Goal: Task Accomplishment & Management: Manage account settings

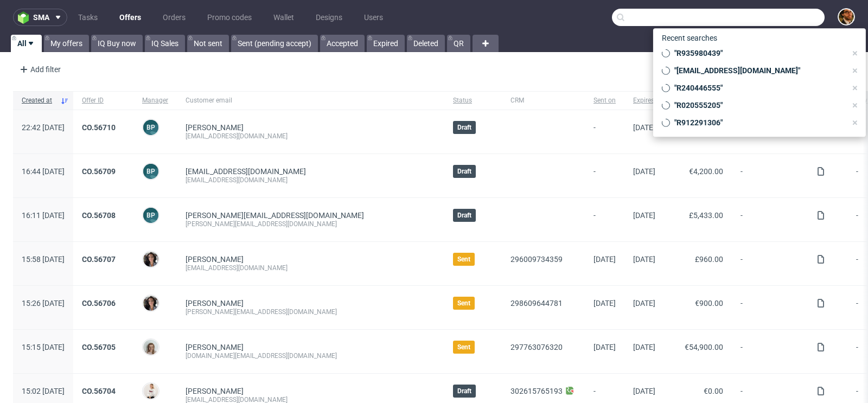
click at [755, 19] on input "text" at bounding box center [718, 17] width 213 height 17
paste input "R480397047"
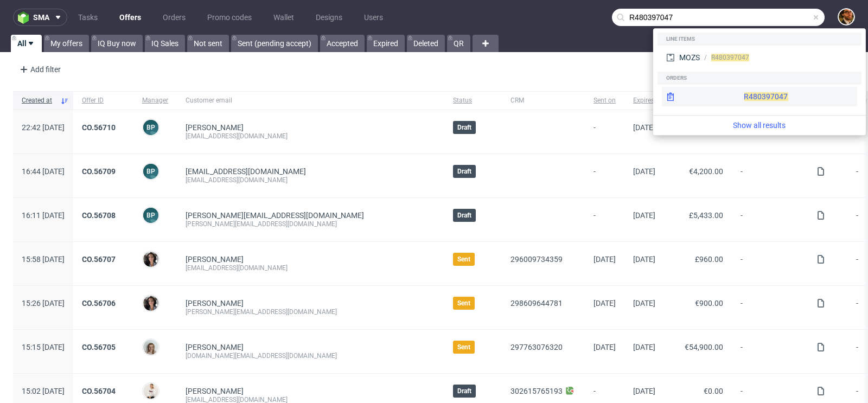
type input "R480397047"
click at [725, 88] on div "R480397047" at bounding box center [759, 97] width 195 height 20
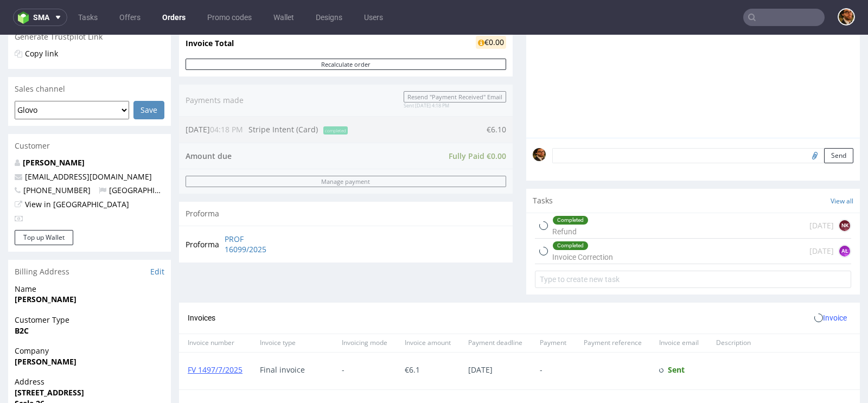
scroll to position [296, 0]
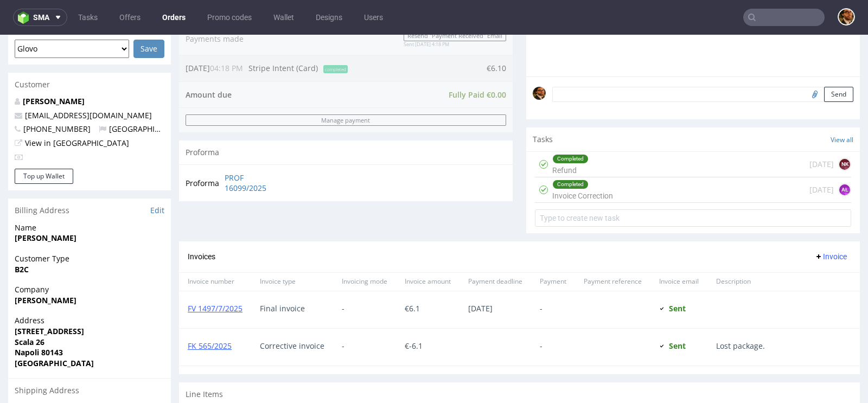
click at [620, 165] on div "Completed Refund 10 days ago NK" at bounding box center [693, 165] width 316 height 26
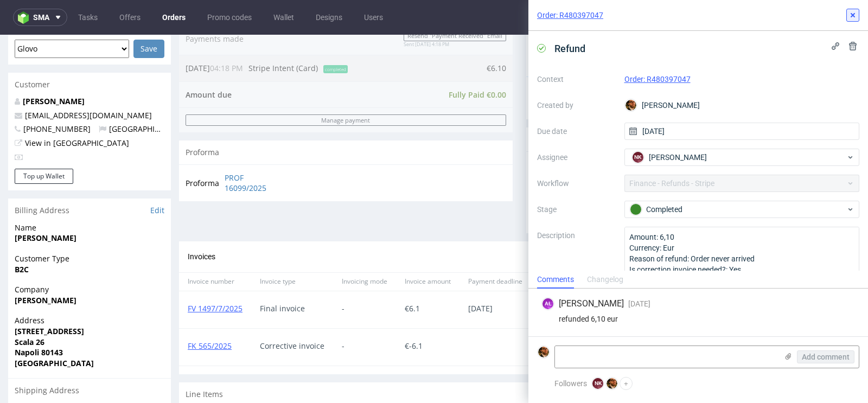
click at [858, 19] on button at bounding box center [852, 15] width 13 height 13
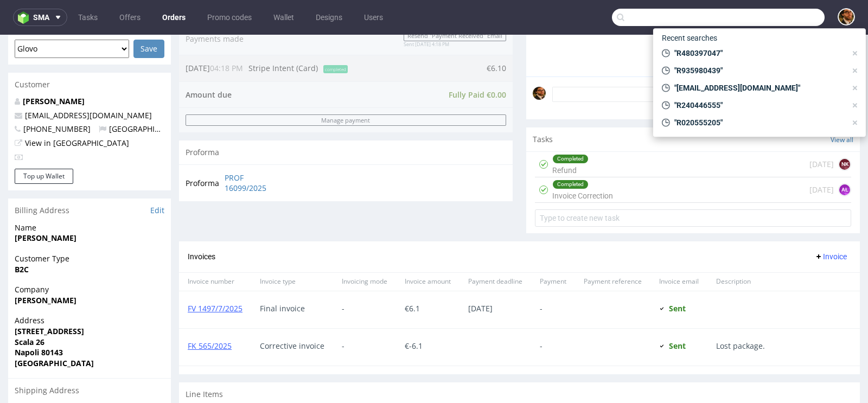
click at [767, 22] on input "text" at bounding box center [718, 17] width 213 height 17
paste input "R622355168"
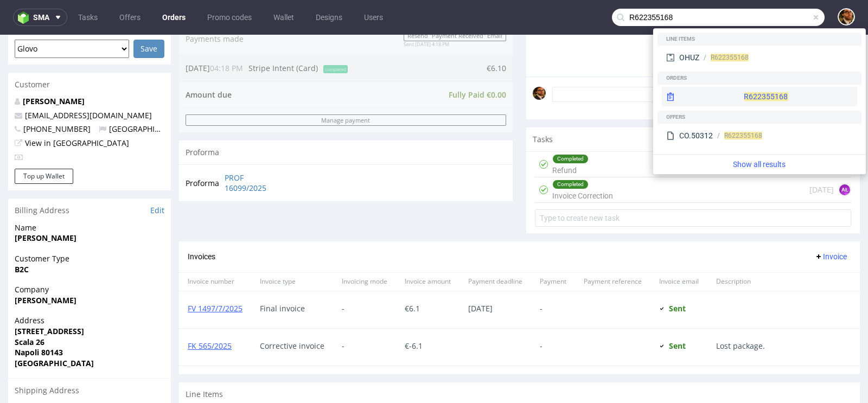
type input "R622355168"
click at [730, 99] on div "R622355168" at bounding box center [759, 97] width 195 height 20
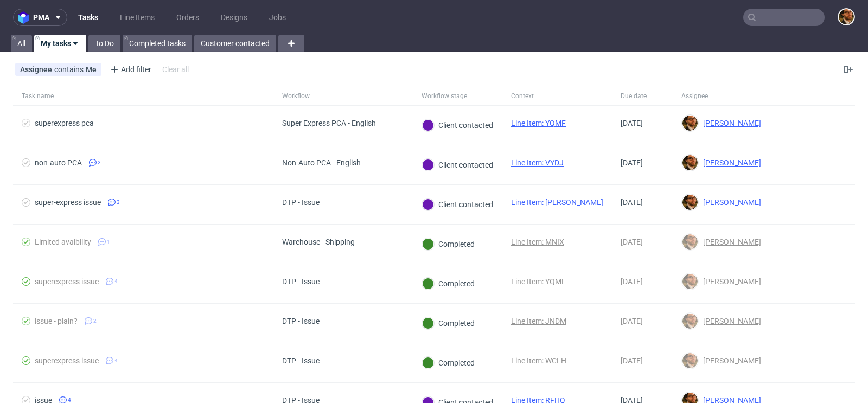
click at [763, 22] on input "text" at bounding box center [783, 17] width 81 height 17
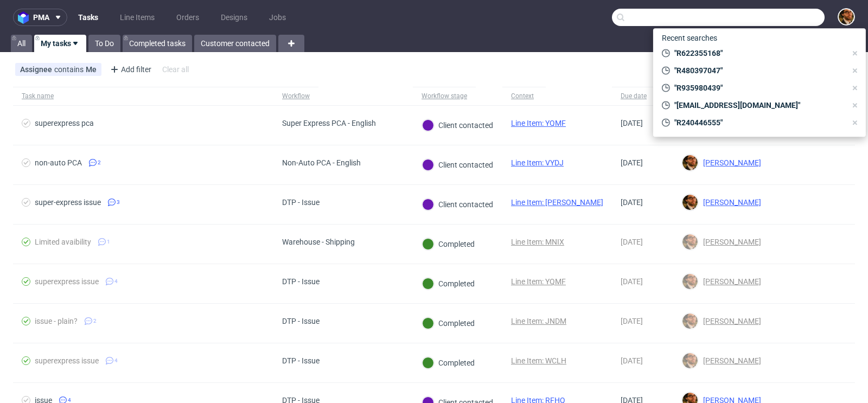
paste input "g.bon.cuorediparma@gmail.com"
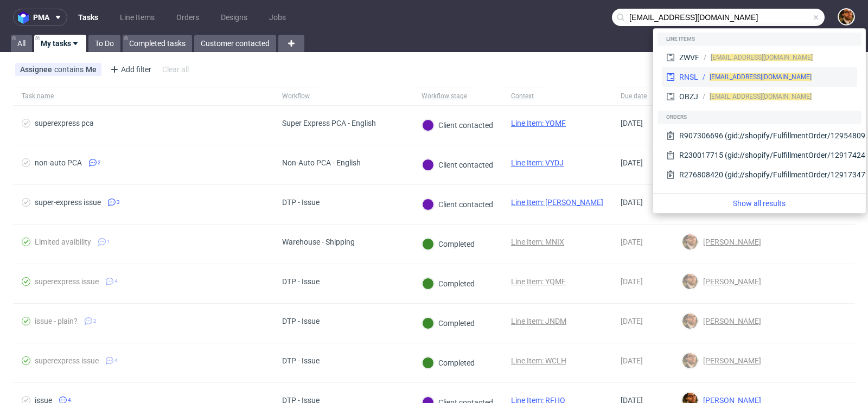
type input "g.bon.cuorediparma@gmail.com"
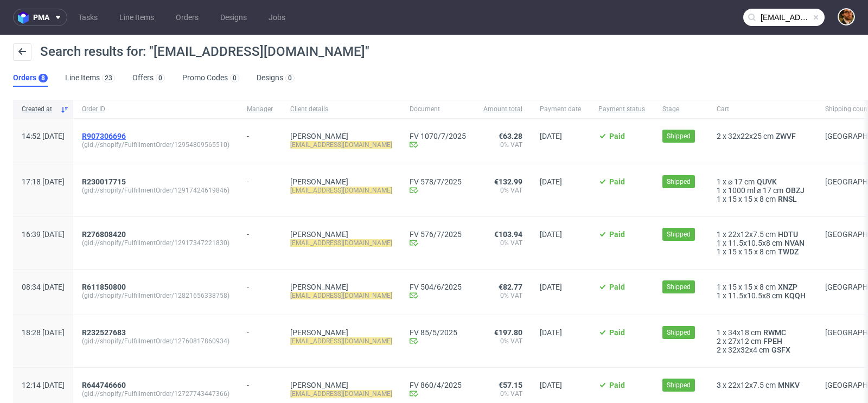
click at [126, 135] on span "R907306696" at bounding box center [104, 136] width 44 height 9
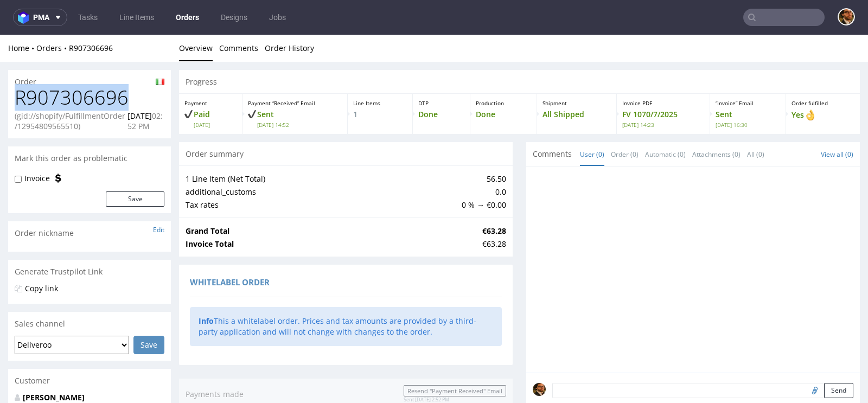
drag, startPoint x: 129, startPoint y: 92, endPoint x: 16, endPoint y: 90, distance: 112.9
click at [16, 90] on h1 "R907306696" at bounding box center [90, 98] width 150 height 22
copy h1 "R907306696"
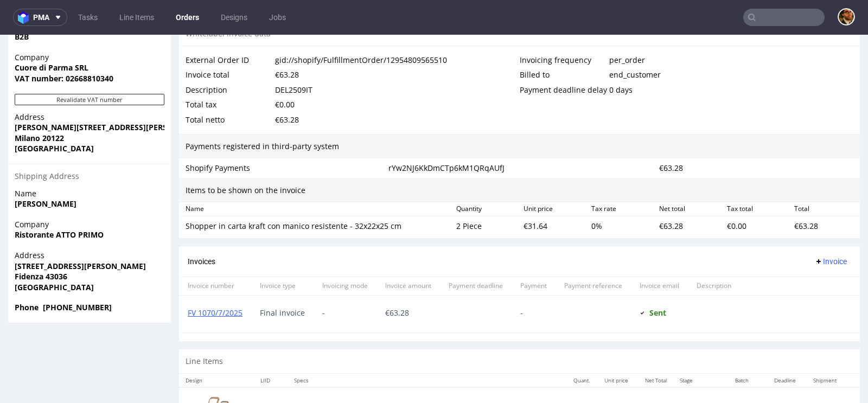
scroll to position [605, 0]
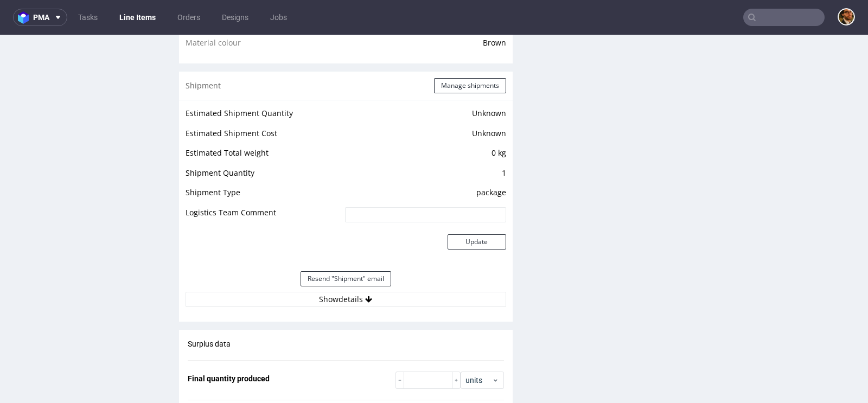
scroll to position [882, 0]
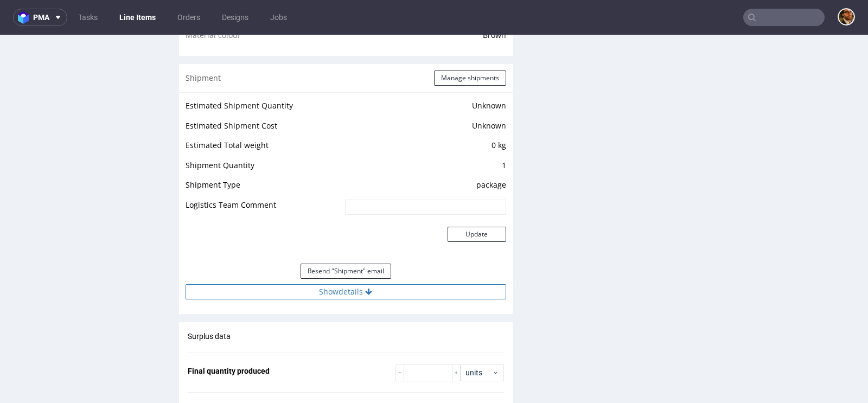
click at [367, 293] on icon at bounding box center [368, 292] width 7 height 8
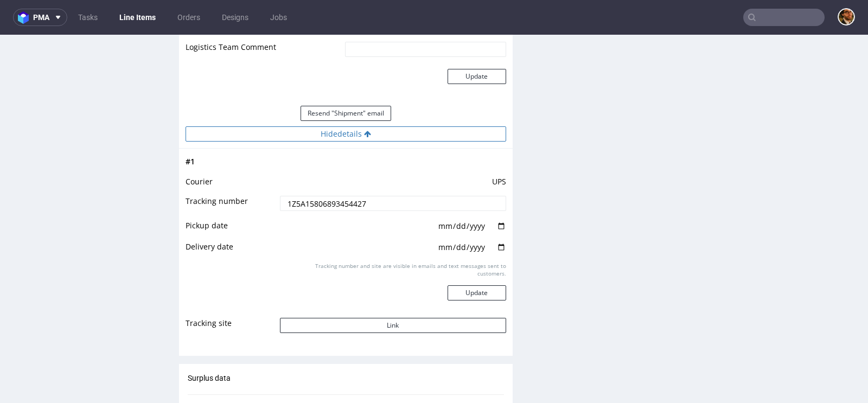
scroll to position [1068, 0]
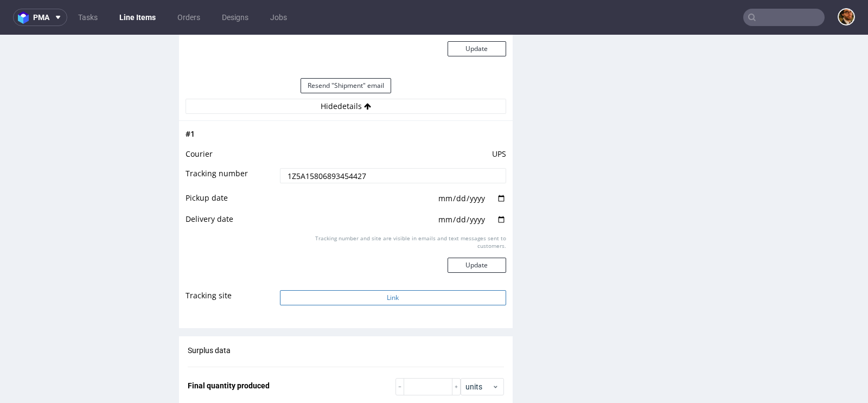
click at [392, 295] on button "Link" at bounding box center [393, 297] width 226 height 15
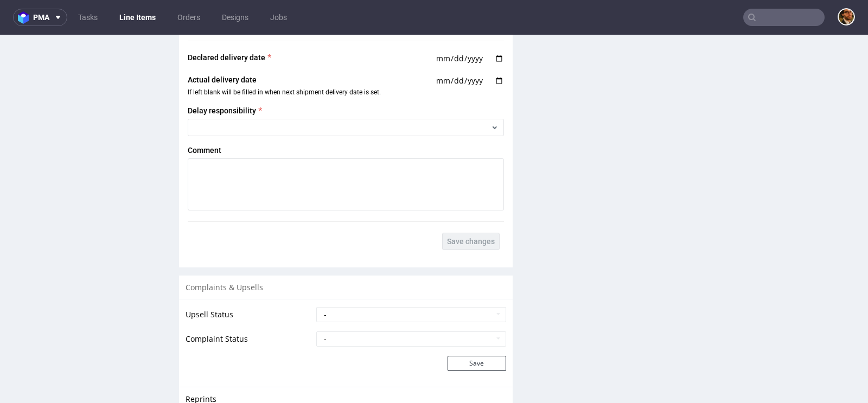
scroll to position [711, 0]
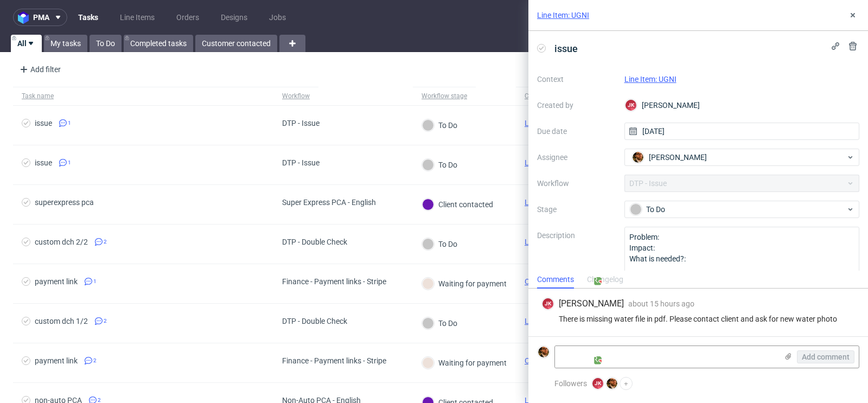
click at [851, 24] on div "Line Item: UGNI" at bounding box center [699, 15] width 340 height 31
click at [851, 15] on icon at bounding box center [853, 15] width 9 height 9
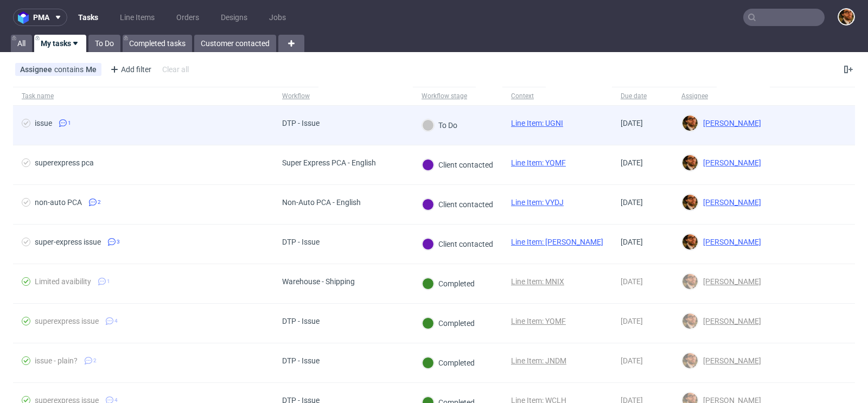
click at [806, 125] on div at bounding box center [812, 125] width 85 height 39
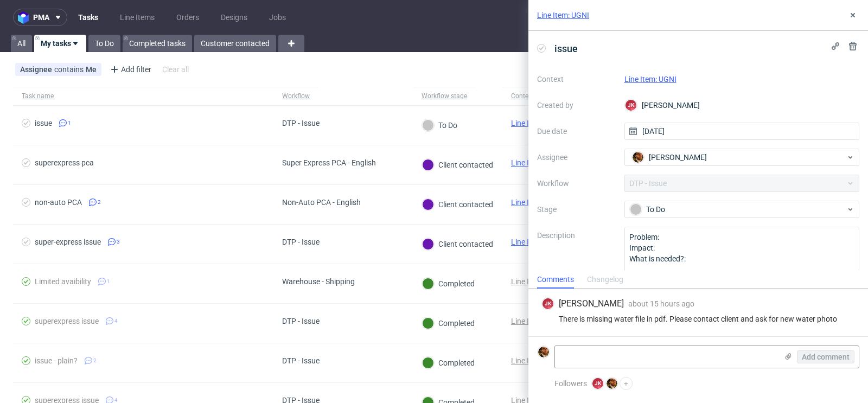
click at [644, 75] on link "Line Item: UGNI" at bounding box center [651, 79] width 52 height 9
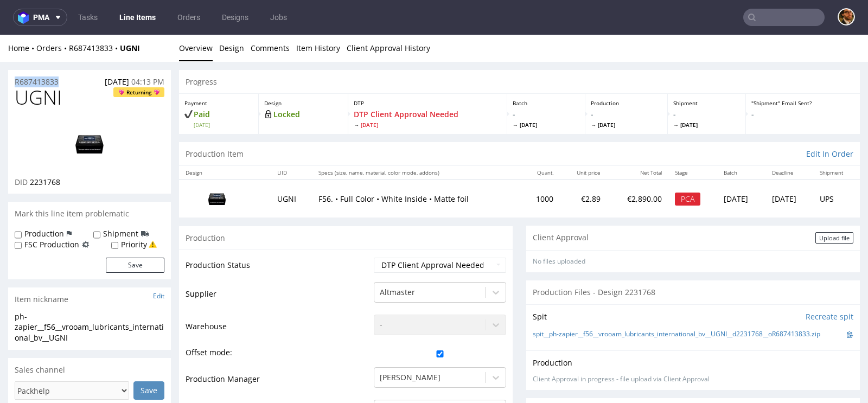
drag, startPoint x: 62, startPoint y: 78, endPoint x: 11, endPoint y: 80, distance: 51.1
click at [11, 80] on div "R687413833 29.08.2025 04:13 PM" at bounding box center [89, 78] width 163 height 17
copy p "R687413833"
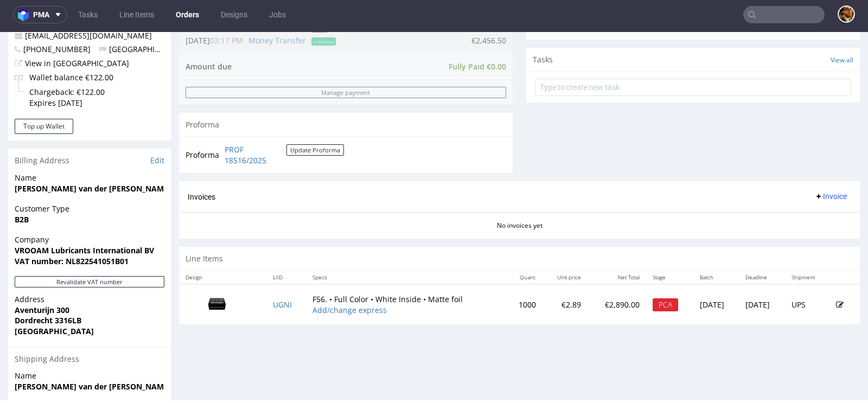
scroll to position [453, 0]
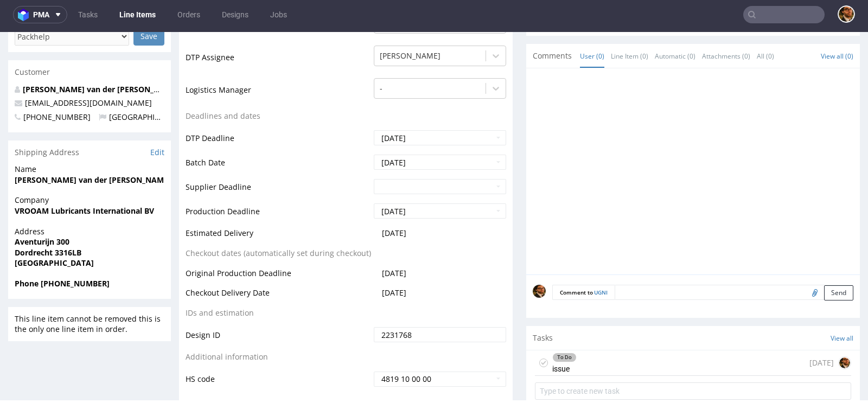
scroll to position [418, 0]
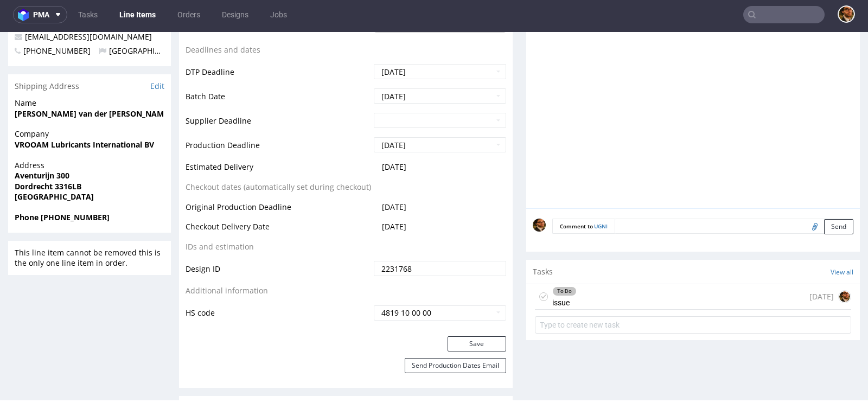
click at [585, 297] on div "To Do issue 1 day ago" at bounding box center [693, 297] width 316 height 26
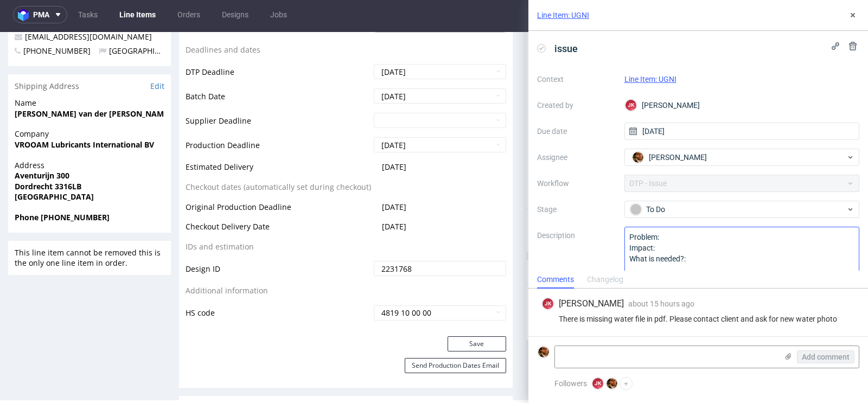
scroll to position [15, 0]
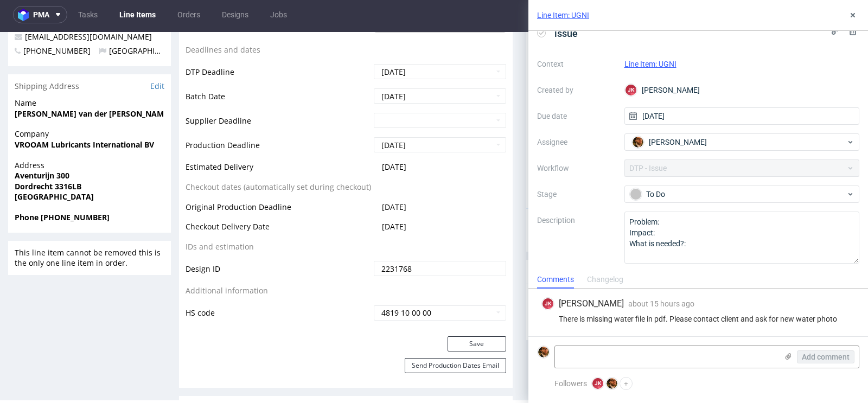
drag, startPoint x: 845, startPoint y: 318, endPoint x: 620, endPoint y: 325, distance: 225.8
click at [620, 325] on div "JK Jan Kocik about 15 hours ago 4th Sep 2025, 16:59 There is missing water file…" at bounding box center [698, 313] width 322 height 48
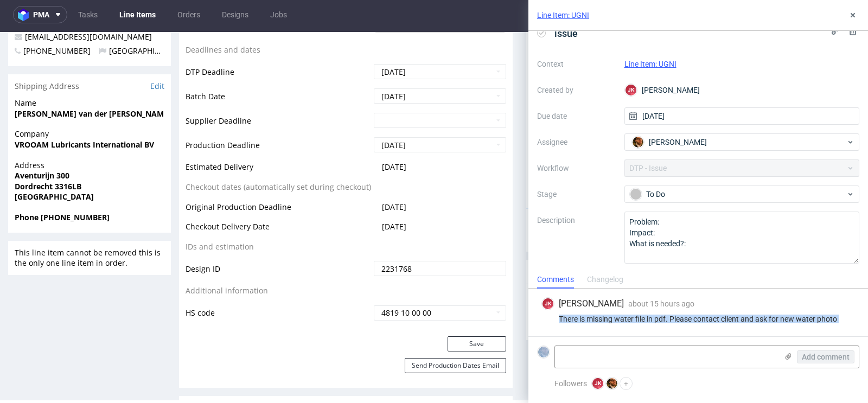
drag, startPoint x: 558, startPoint y: 320, endPoint x: 729, endPoint y: 338, distance: 171.3
click at [839, 318] on div "There is missing water file in pdf. Please contact client and ask for new water…" at bounding box center [699, 319] width 314 height 9
click at [843, 320] on div "There is missing water file in pdf. Please contact client and ask for new water…" at bounding box center [699, 319] width 314 height 9
drag, startPoint x: 842, startPoint y: 320, endPoint x: 559, endPoint y: 320, distance: 282.7
click at [559, 320] on div "There is missing water file in pdf. Please contact client and ask for new water…" at bounding box center [699, 319] width 314 height 9
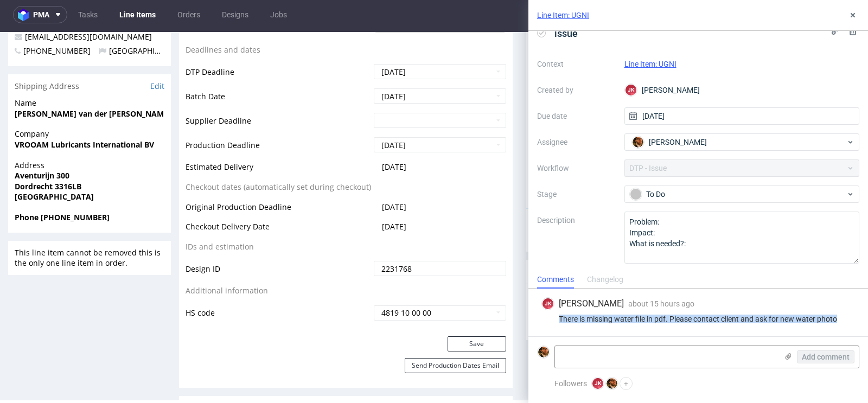
copy div "There is missing water file in pdf. Please contact client and ask for new water…"
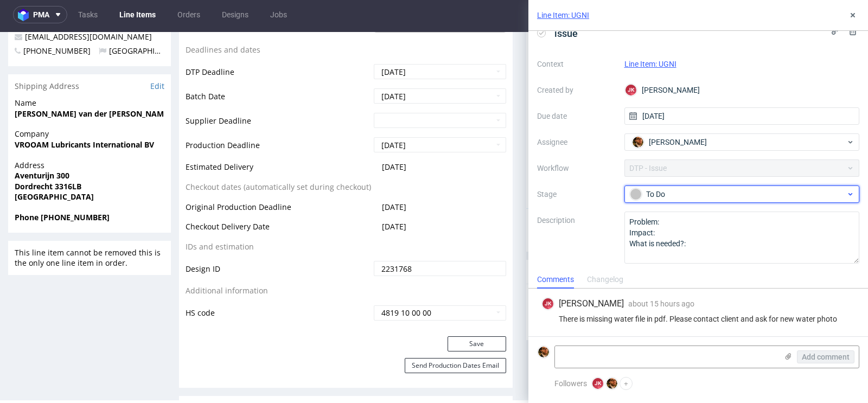
click at [838, 189] on div "To Do" at bounding box center [738, 194] width 216 height 12
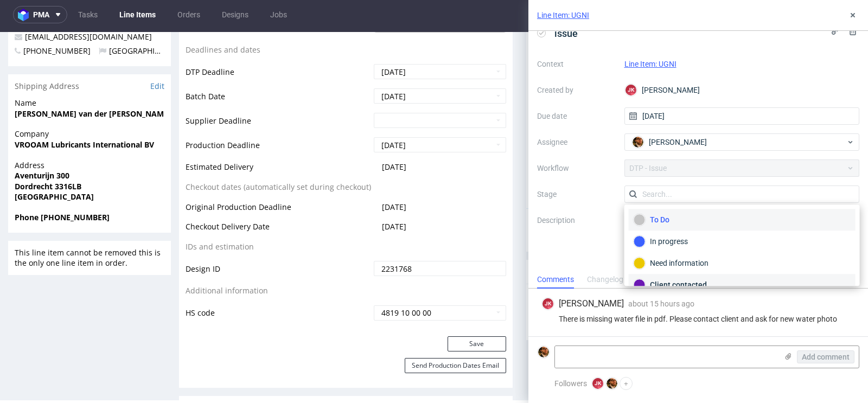
click at [711, 283] on div "Client contacted" at bounding box center [742, 285] width 217 height 12
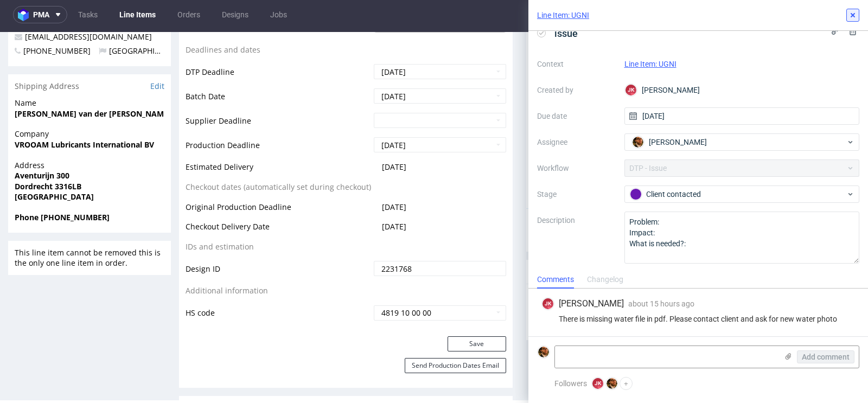
click at [852, 15] on use at bounding box center [853, 15] width 4 height 4
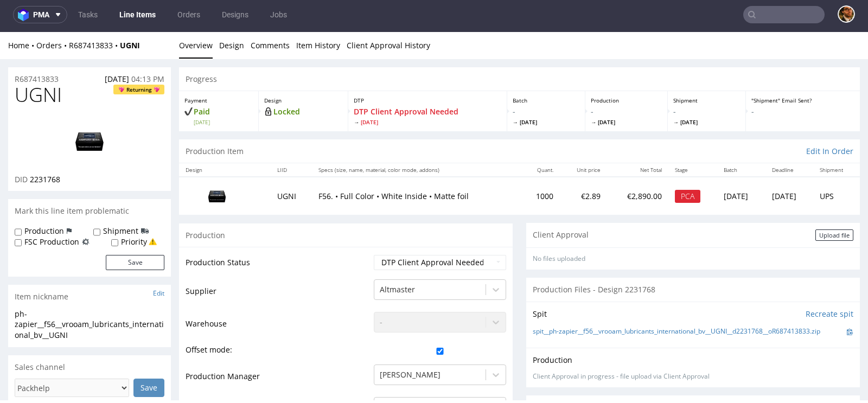
click at [773, 24] on nav "pma Tasks Line Items Orders Designs Jobs" at bounding box center [434, 14] width 868 height 35
click at [769, 19] on input "text" at bounding box center [783, 14] width 81 height 17
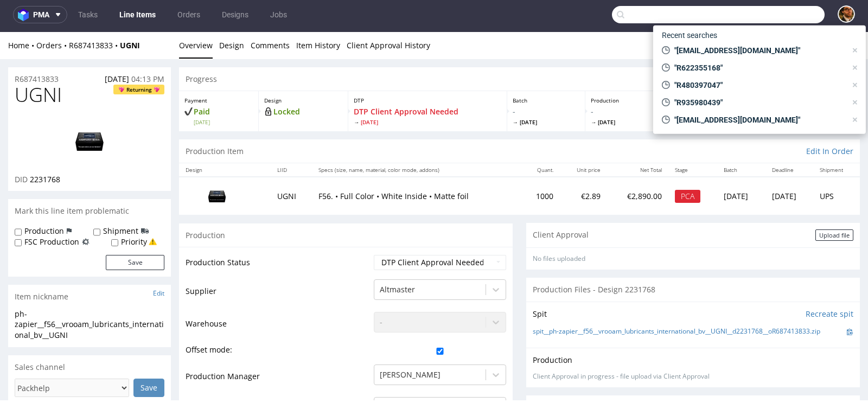
paste input "R480397047"
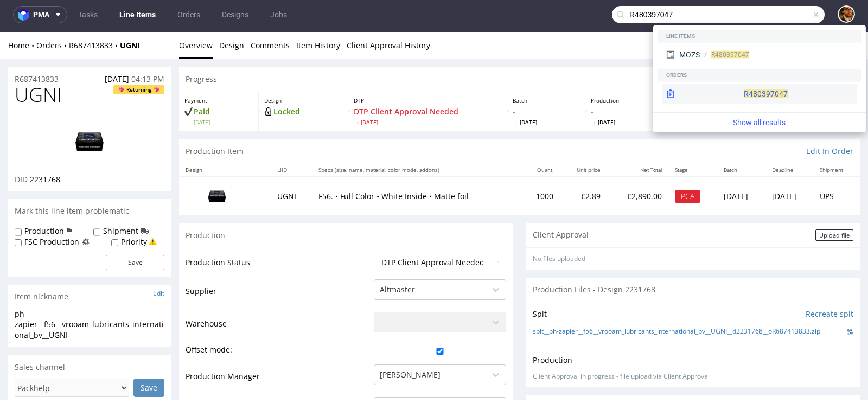
type input "R480397047"
click at [734, 88] on div "R480397047" at bounding box center [759, 94] width 195 height 20
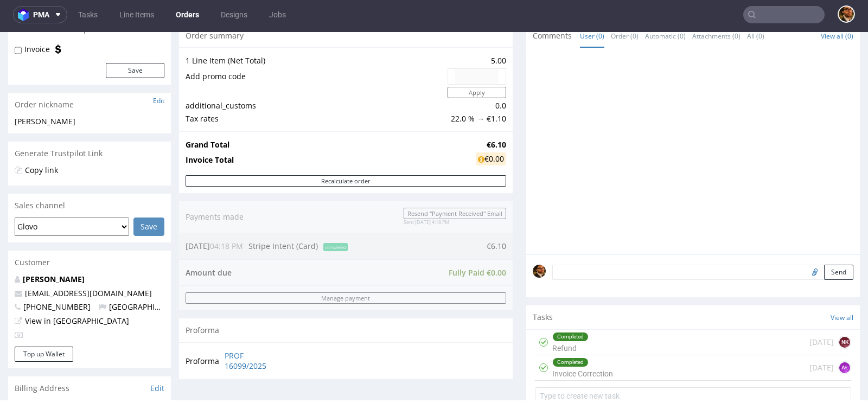
scroll to position [157, 0]
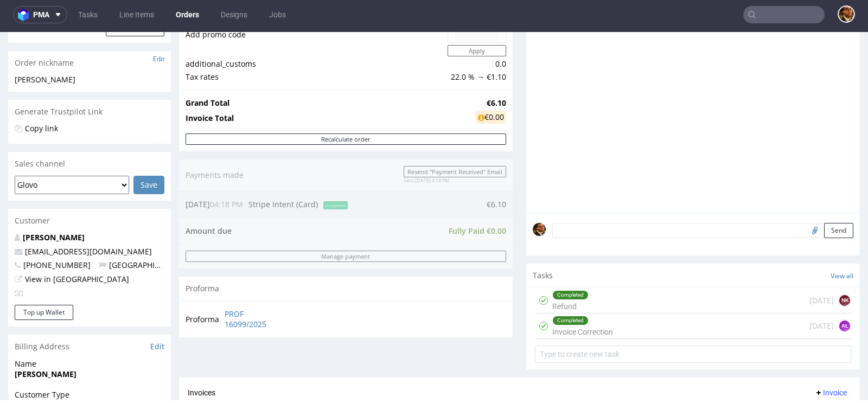
click at [639, 301] on div "Completed Refund 10 days ago NK" at bounding box center [693, 301] width 316 height 26
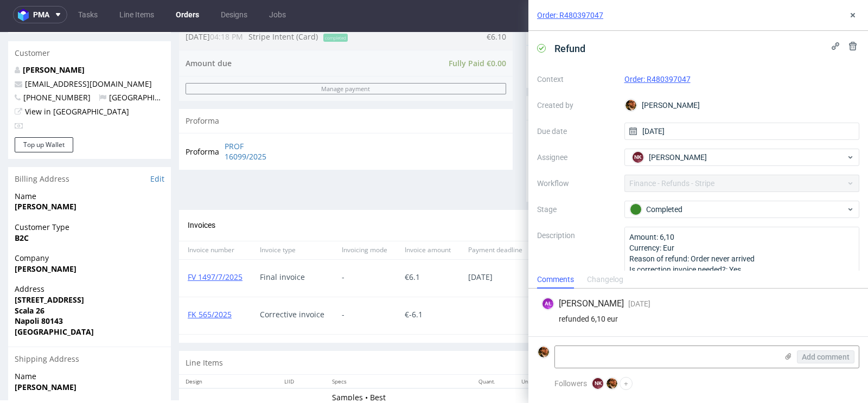
scroll to position [365, 0]
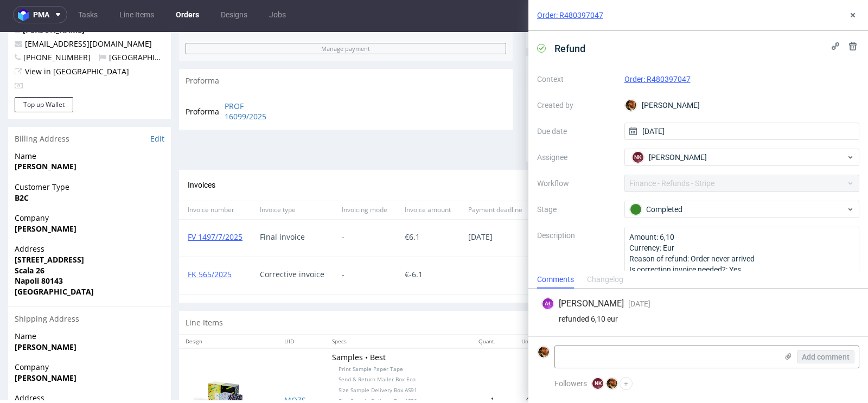
click at [856, 22] on div "Order: R480397047" at bounding box center [699, 15] width 340 height 31
click at [852, 17] on icon at bounding box center [853, 15] width 9 height 9
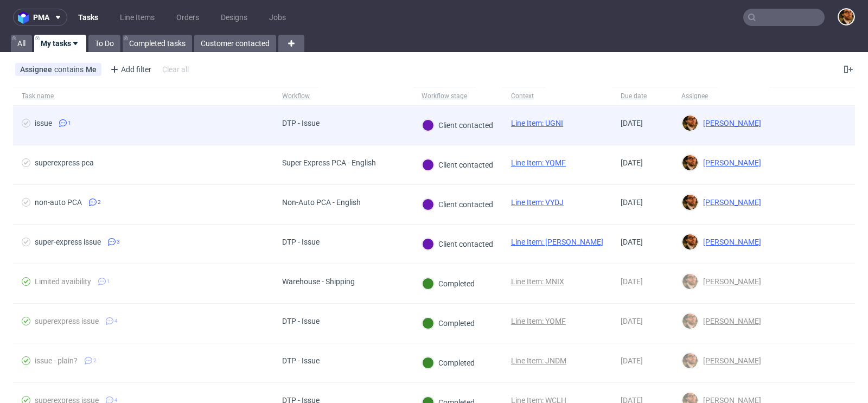
click at [799, 124] on div at bounding box center [812, 125] width 85 height 39
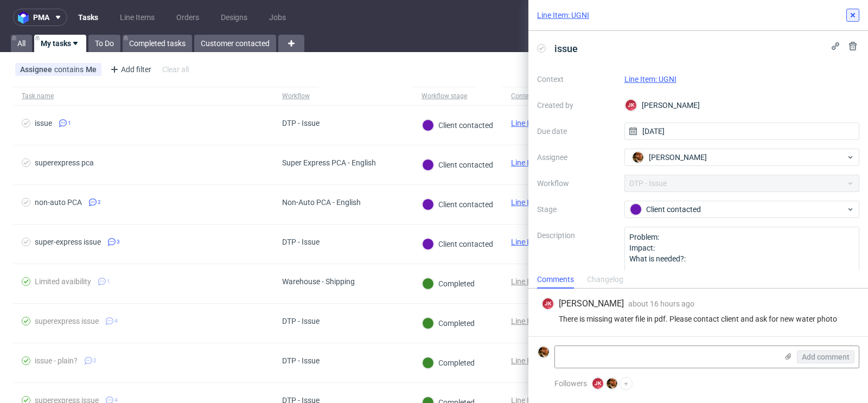
click at [855, 14] on icon at bounding box center [853, 15] width 9 height 9
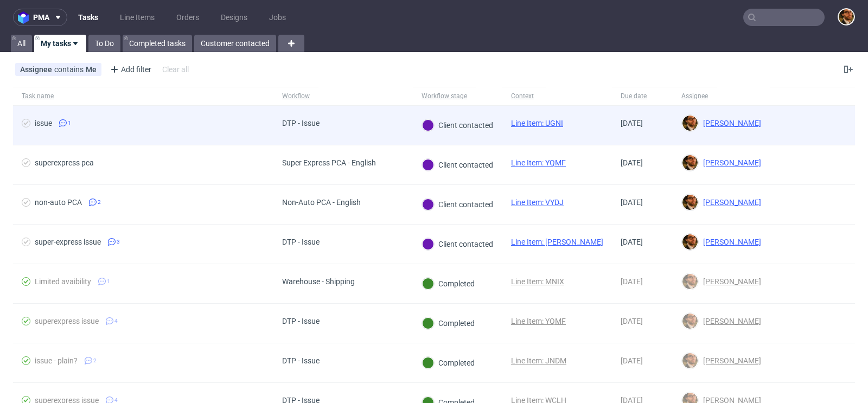
click at [804, 128] on div at bounding box center [812, 125] width 85 height 39
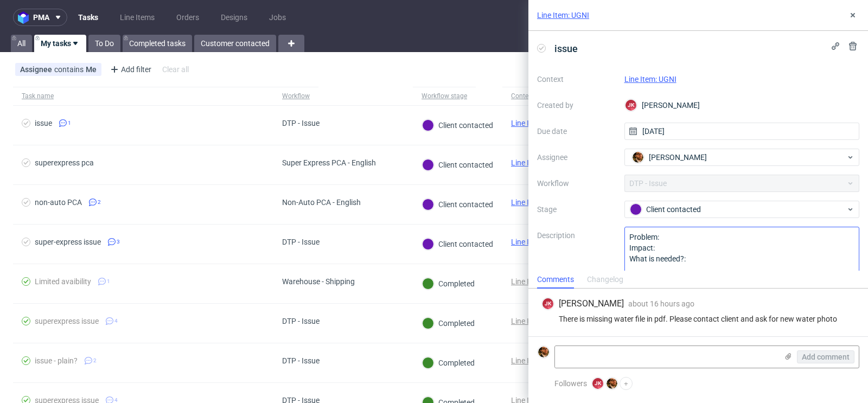
scroll to position [15, 0]
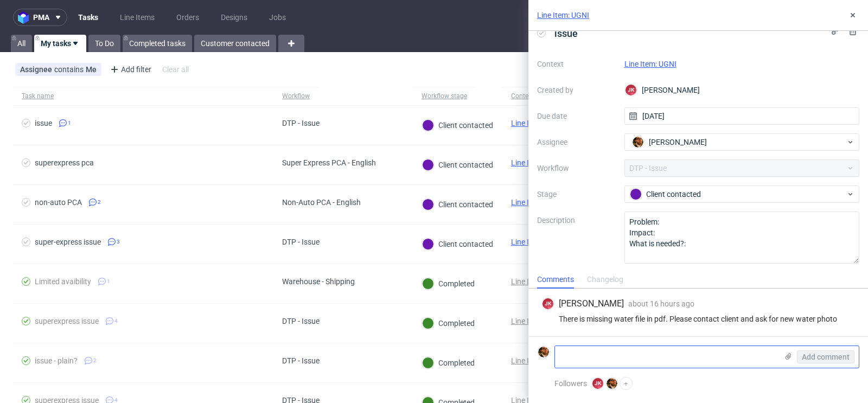
click at [702, 348] on textarea at bounding box center [666, 357] width 222 height 22
click at [785, 356] on icon at bounding box center [788, 356] width 9 height 9
click at [0, 0] on input "file" at bounding box center [0, 0] width 0 height 0
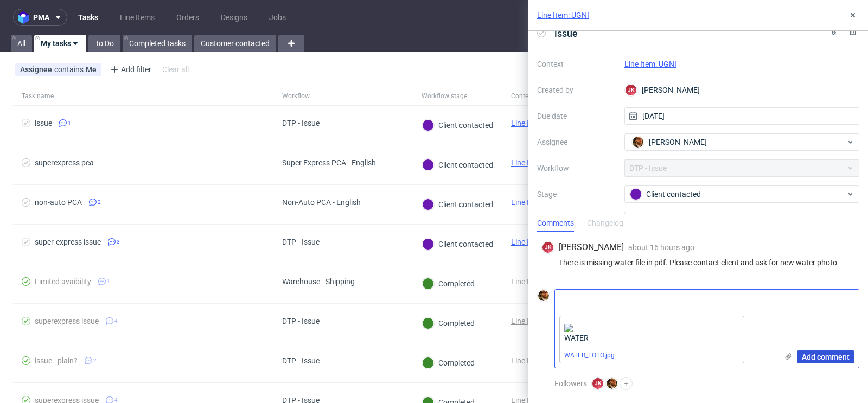
click at [817, 354] on span "Add comment" at bounding box center [826, 357] width 48 height 8
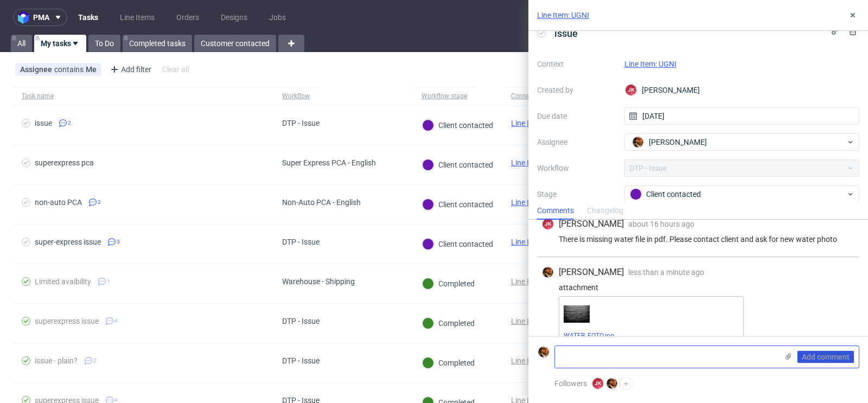
scroll to position [26, 0]
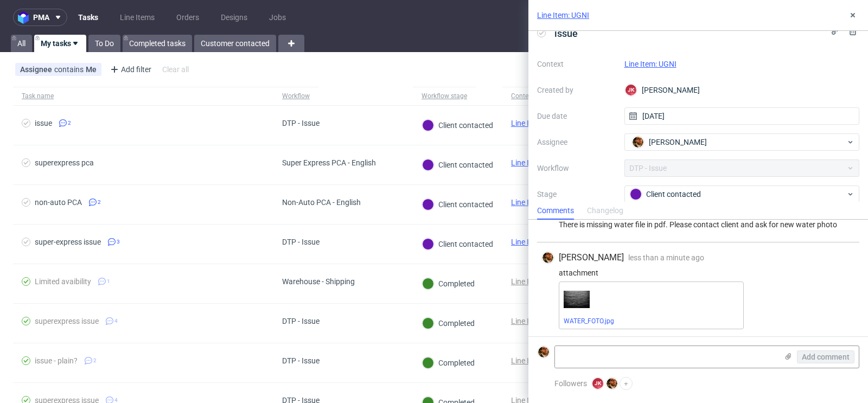
click at [636, 63] on link "Line Item: UGNI" at bounding box center [651, 64] width 52 height 9
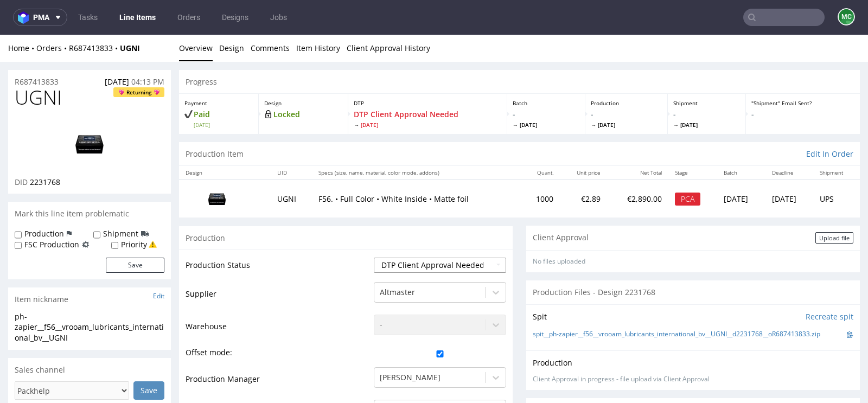
click at [481, 266] on select "Waiting for Artwork Waiting for Diecut Waiting for Mockup Waiting for DTP Waiti…" at bounding box center [440, 265] width 132 height 15
select select "back_for_dtp"
click at [374, 258] on select "Waiting for Artwork Waiting for Diecut Waiting for Mockup Waiting for DTP Waiti…" at bounding box center [440, 265] width 132 height 15
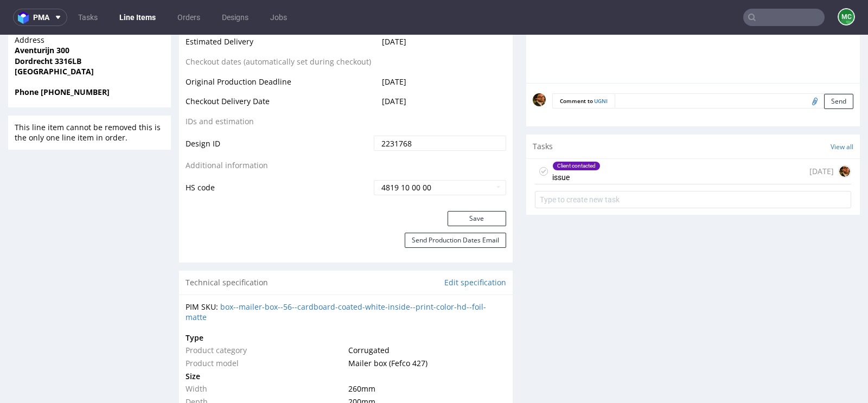
scroll to position [544, 0]
click at [464, 215] on button "Save" at bounding box center [477, 220] width 59 height 15
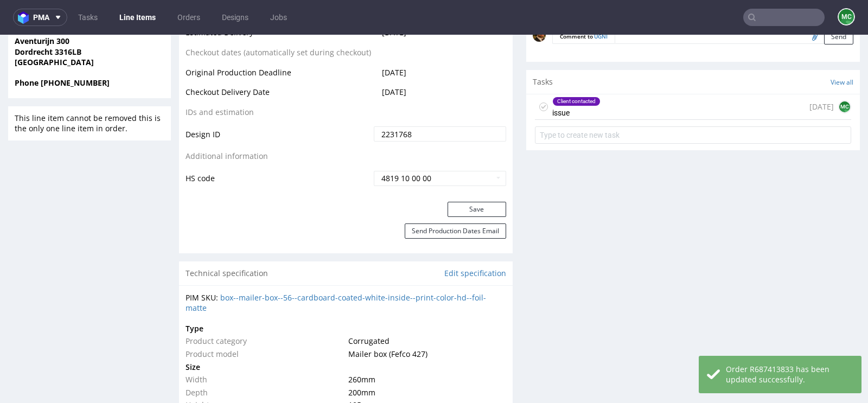
scroll to position [525, 0]
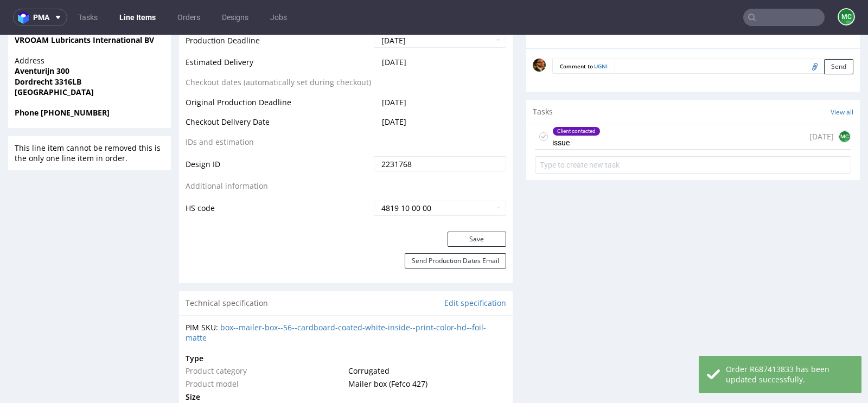
click at [607, 133] on div "Client contacted issue 1 day ago MC" at bounding box center [693, 137] width 316 height 26
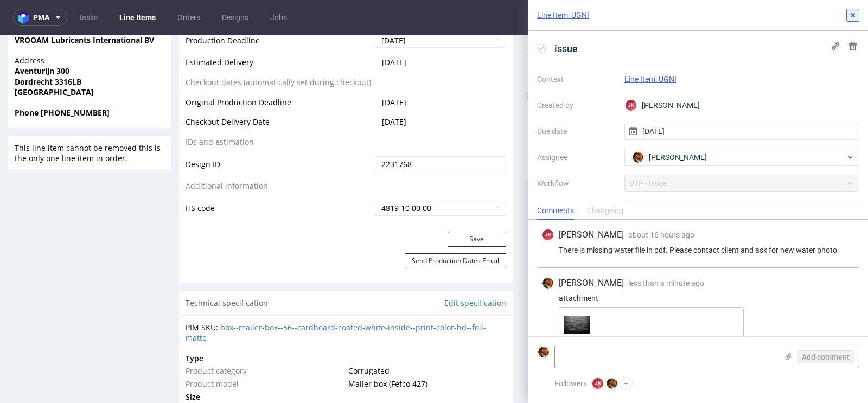
click at [853, 19] on icon at bounding box center [853, 15] width 9 height 9
